Goal: Transaction & Acquisition: Purchase product/service

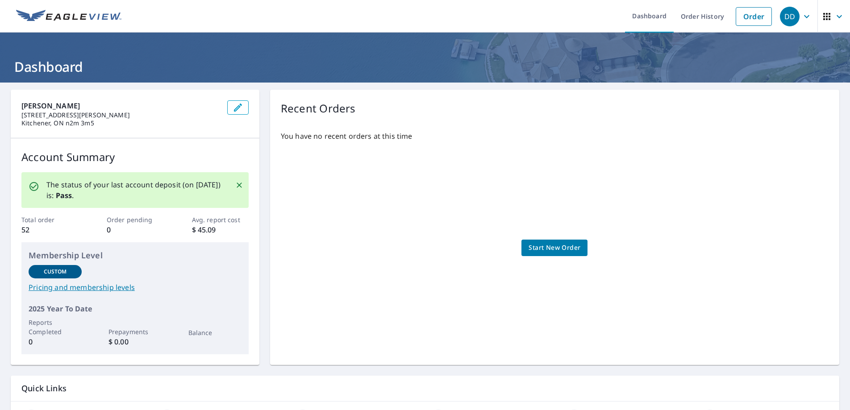
click at [544, 248] on span "Start New Order" at bounding box center [554, 247] width 52 height 11
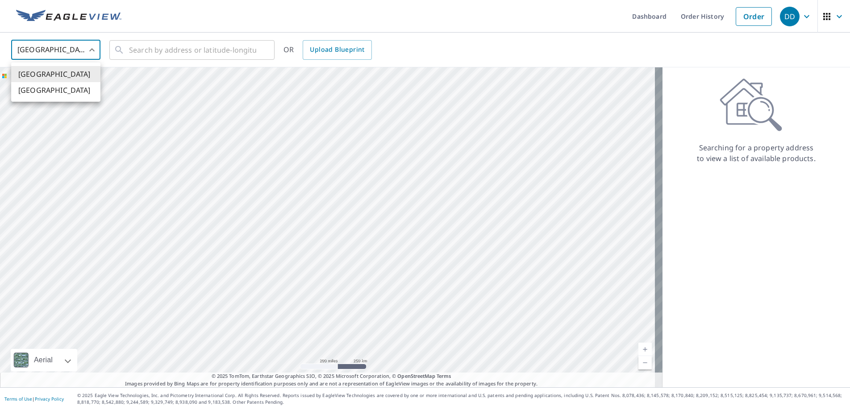
click at [94, 50] on body "DD DD Dashboard Order History Order DD United States US ​ ​ OR Upload Blueprint…" at bounding box center [425, 205] width 850 height 410
click at [51, 88] on li "[GEOGRAPHIC_DATA]" at bounding box center [55, 90] width 89 height 16
type input "CA"
click at [171, 47] on input "text" at bounding box center [192, 49] width 127 height 25
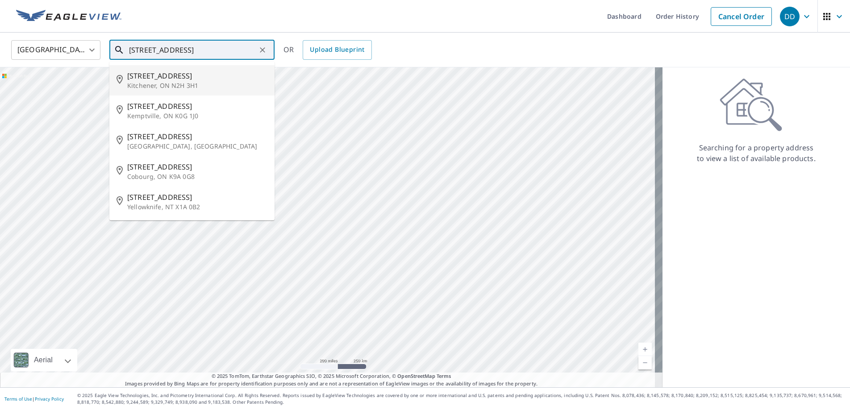
click at [158, 85] on p "Kitchener, ON N2H 3H1" at bounding box center [197, 85] width 140 height 9
type input "[STREET_ADDRESS]"
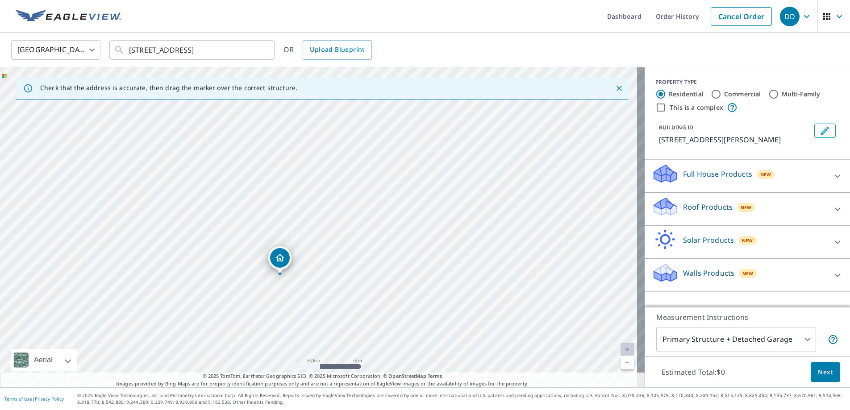
click at [667, 216] on icon at bounding box center [665, 210] width 23 height 11
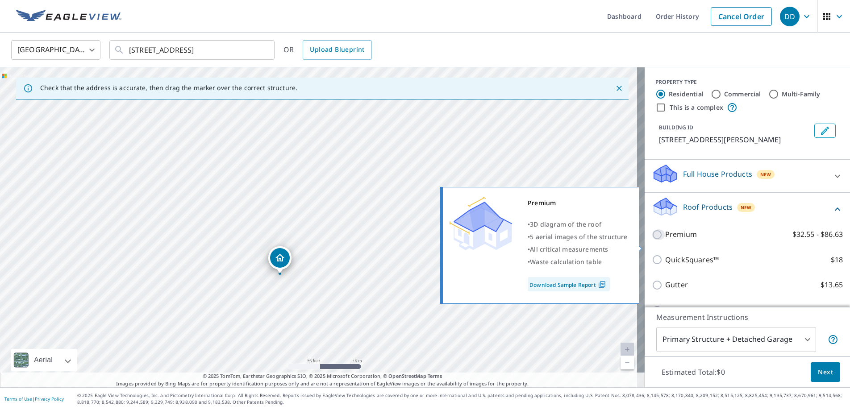
click at [651, 240] on input "Premium $32.55 - $86.63" at bounding box center [657, 234] width 13 height 11
checkbox input "true"
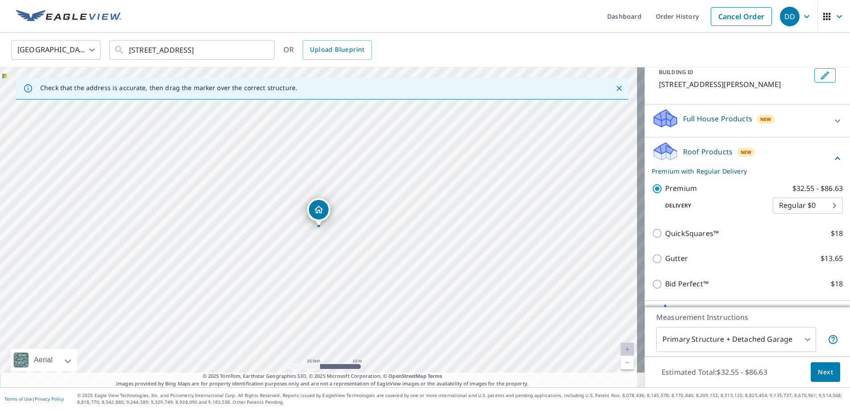
scroll to position [56, 0]
click at [817, 370] on span "Next" at bounding box center [824, 372] width 15 height 11
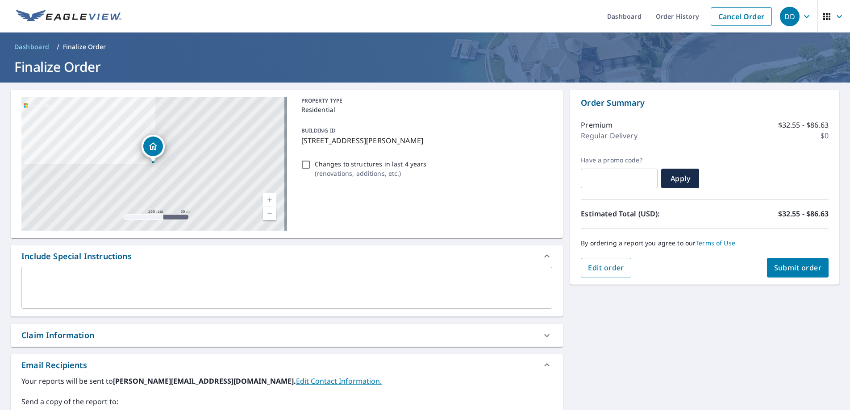
click at [780, 267] on span "Submit order" at bounding box center [798, 268] width 48 height 10
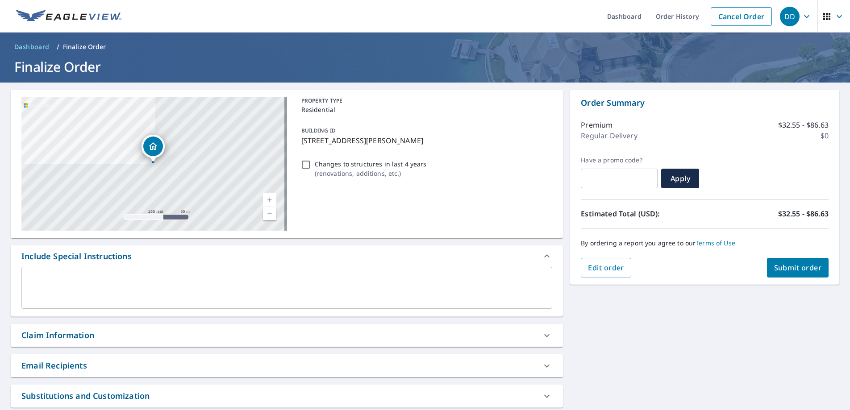
scroll to position [294, 0]
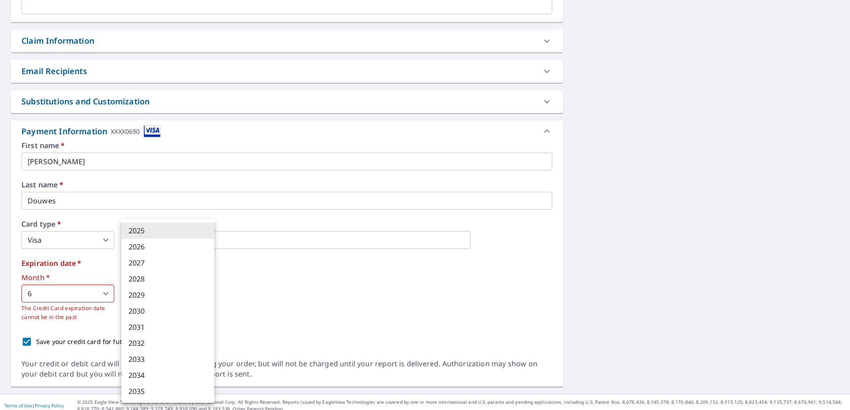
click at [209, 296] on body "DD DD Dashboard Order History Cancel Order DD Dashboard / Finalize Order Finali…" at bounding box center [425, 205] width 850 height 410
click at [170, 278] on li "2028" at bounding box center [167, 279] width 93 height 16
type input "2028"
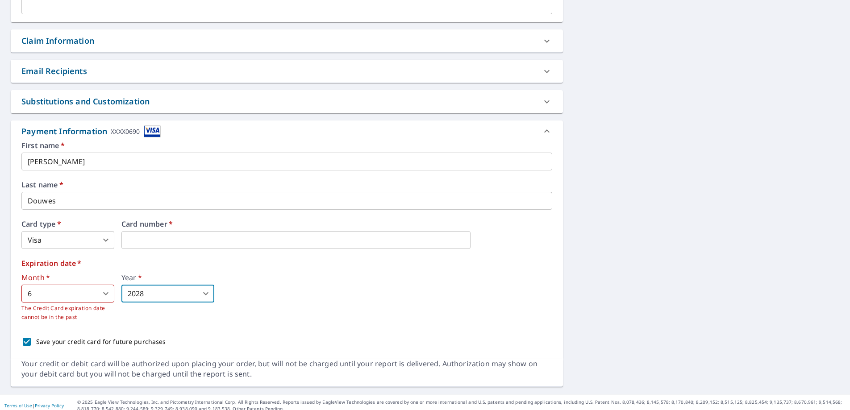
click at [48, 298] on body "DD DD Dashboard Order History Cancel Order DD Dashboard / Finalize Order Finali…" at bounding box center [425, 205] width 850 height 410
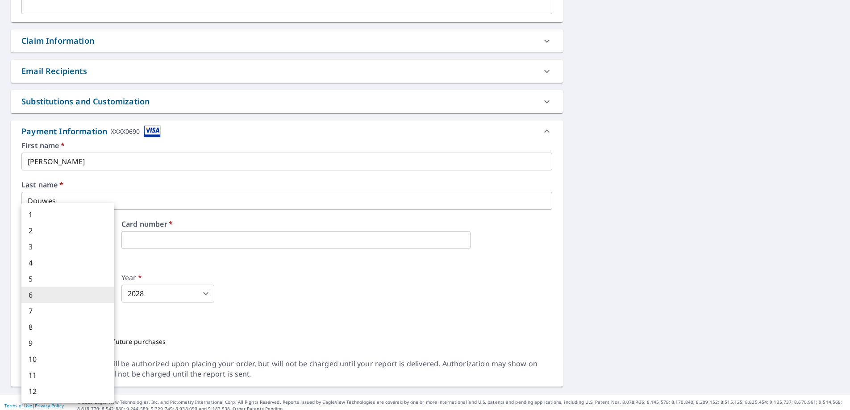
click at [45, 252] on li "3" at bounding box center [67, 247] width 93 height 16
type input "3"
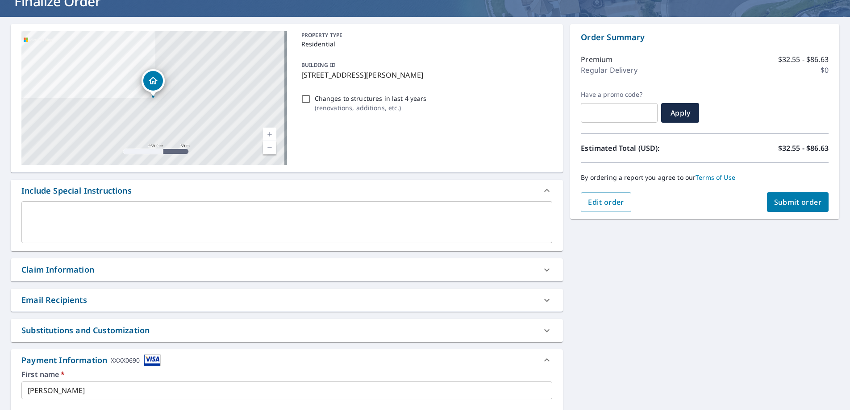
scroll to position [0, 0]
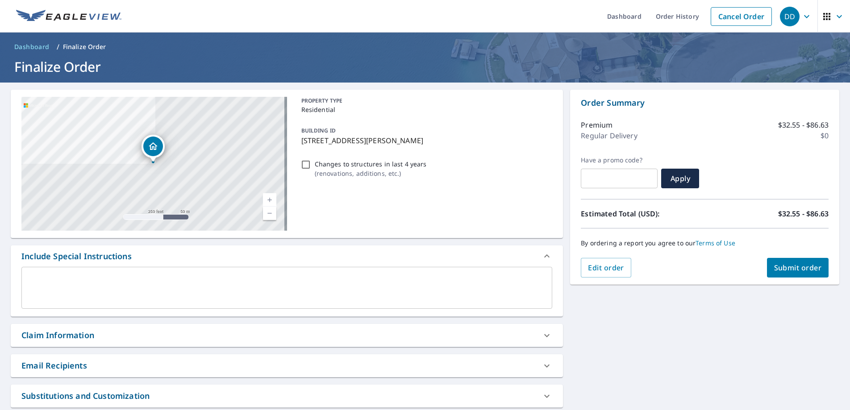
click at [784, 267] on span "Submit order" at bounding box center [798, 268] width 48 height 10
